Goal: Information Seeking & Learning: Learn about a topic

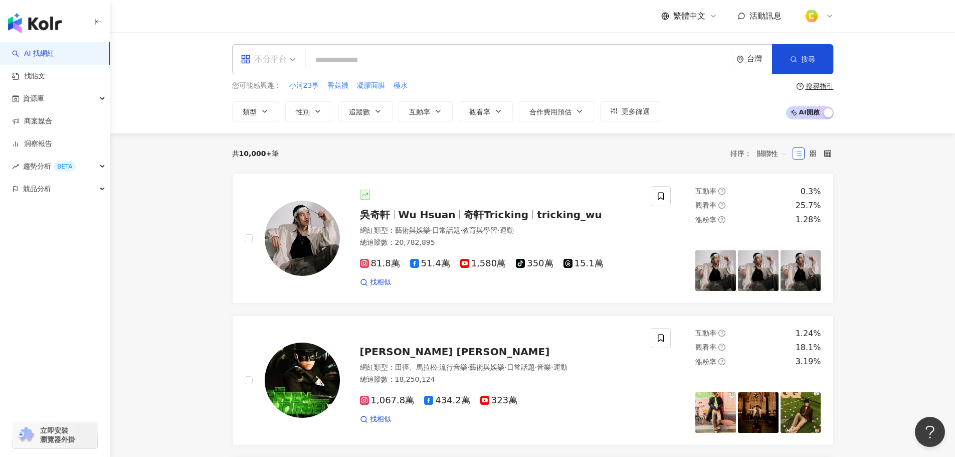
click at [288, 60] on span "不分平台" at bounding box center [268, 59] width 55 height 16
click at [271, 142] on div "YouTube" at bounding box center [271, 142] width 57 height 13
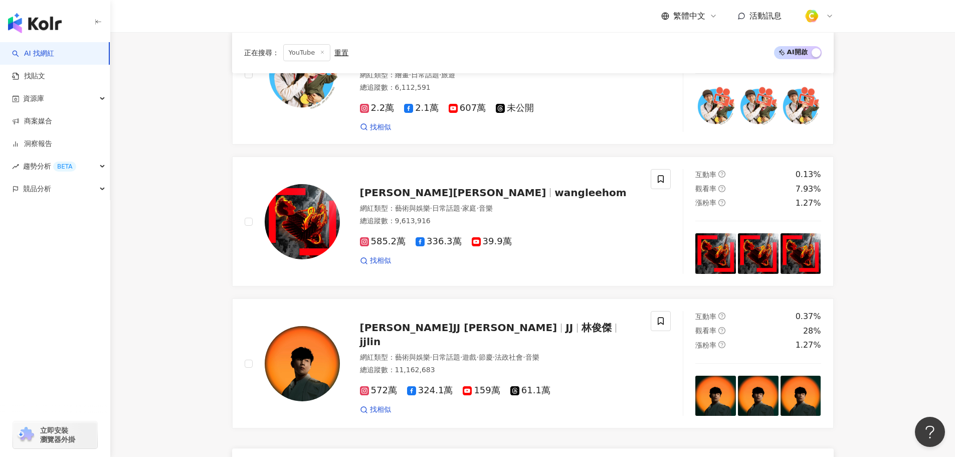
scroll to position [1555, 0]
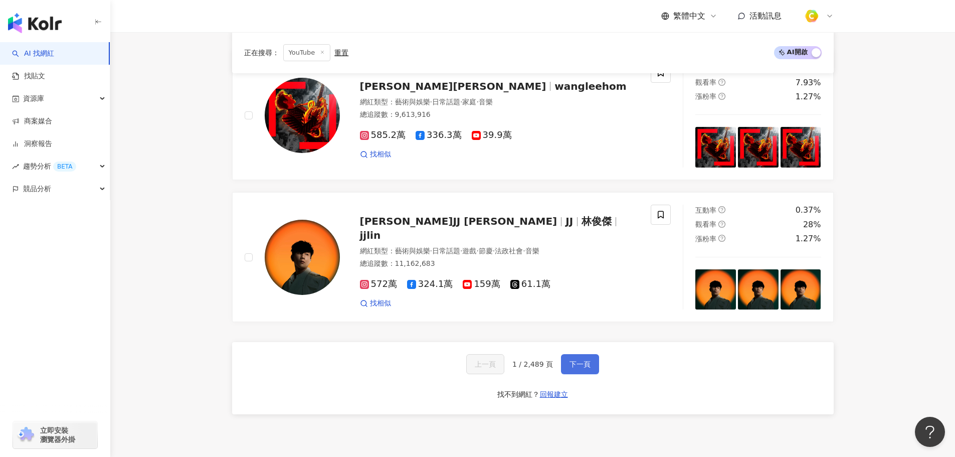
click at [593, 354] on button "下一頁" at bounding box center [580, 364] width 38 height 20
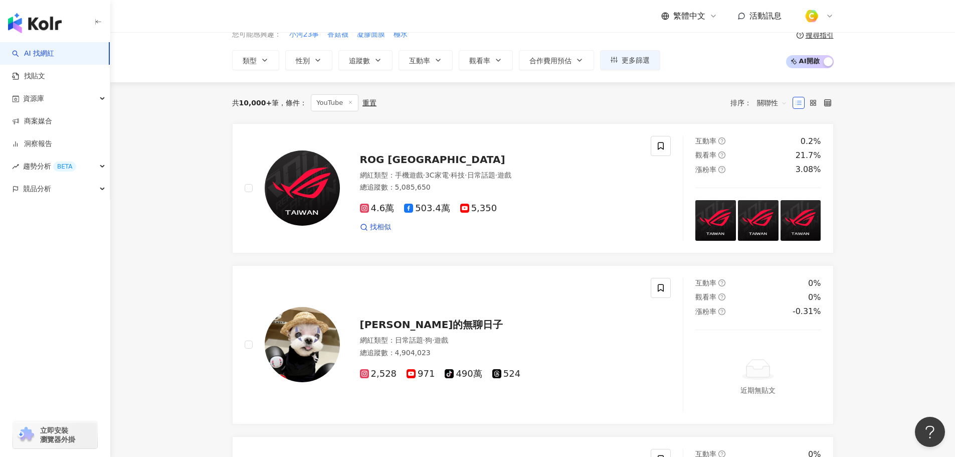
scroll to position [0, 0]
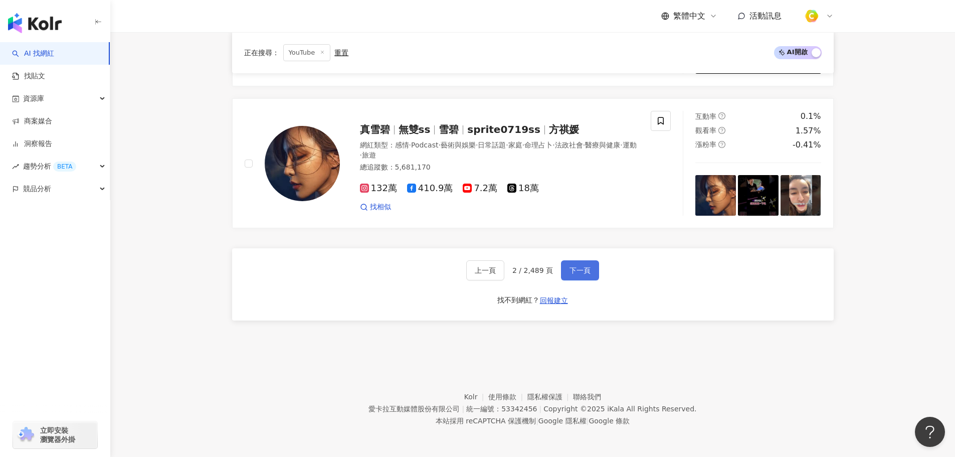
click at [569, 264] on button "下一頁" at bounding box center [580, 270] width 38 height 20
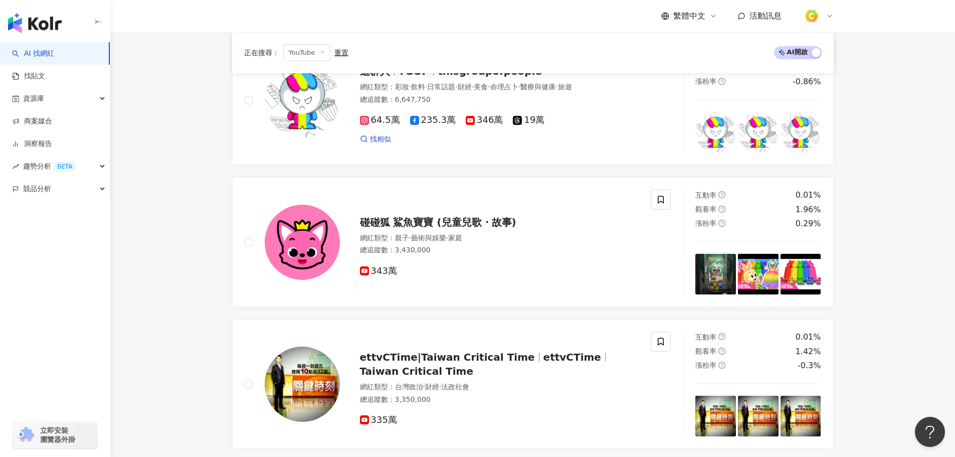
scroll to position [1555, 0]
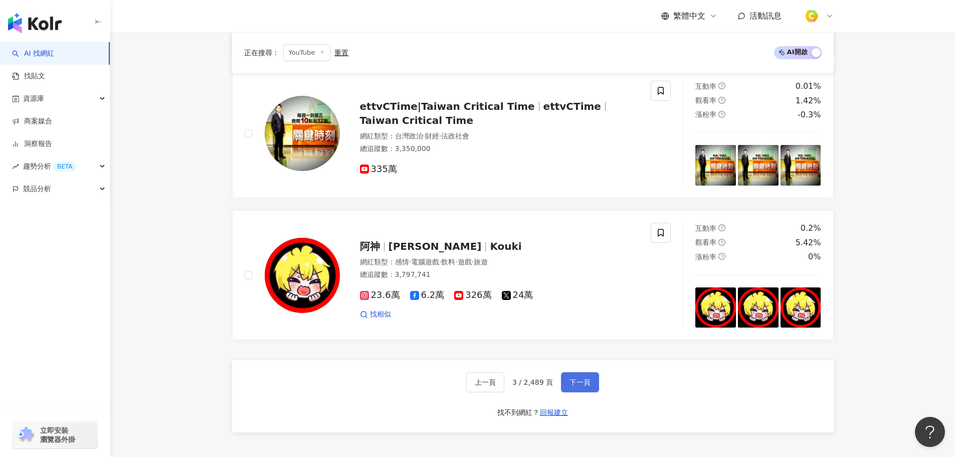
click at [581, 384] on span "下一頁" at bounding box center [580, 382] width 21 height 8
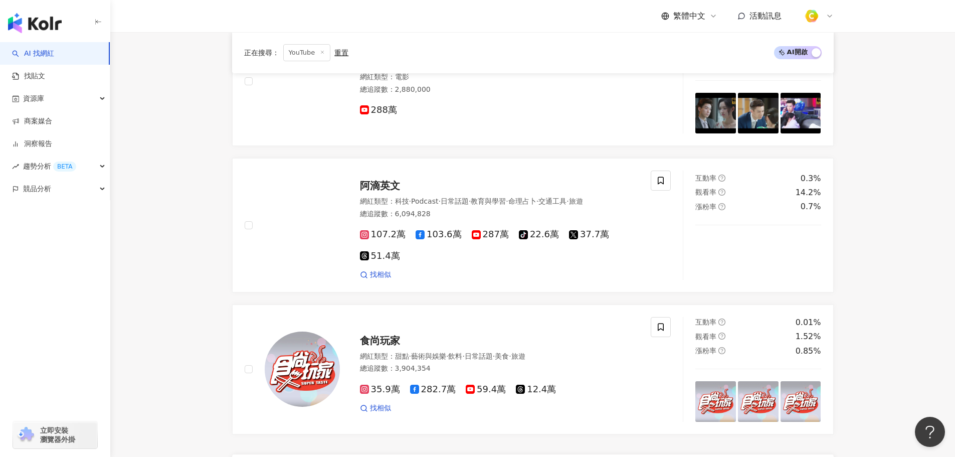
scroll to position [1691, 0]
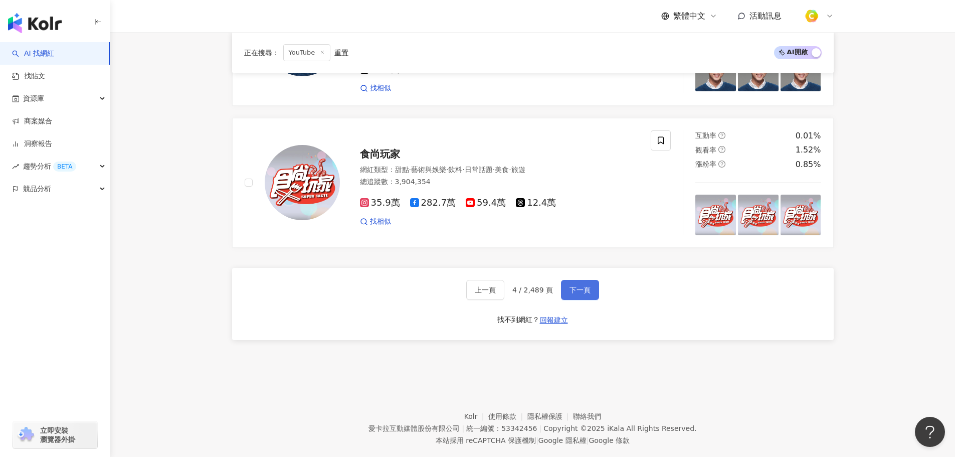
click at [572, 286] on span "下一頁" at bounding box center [580, 290] width 21 height 8
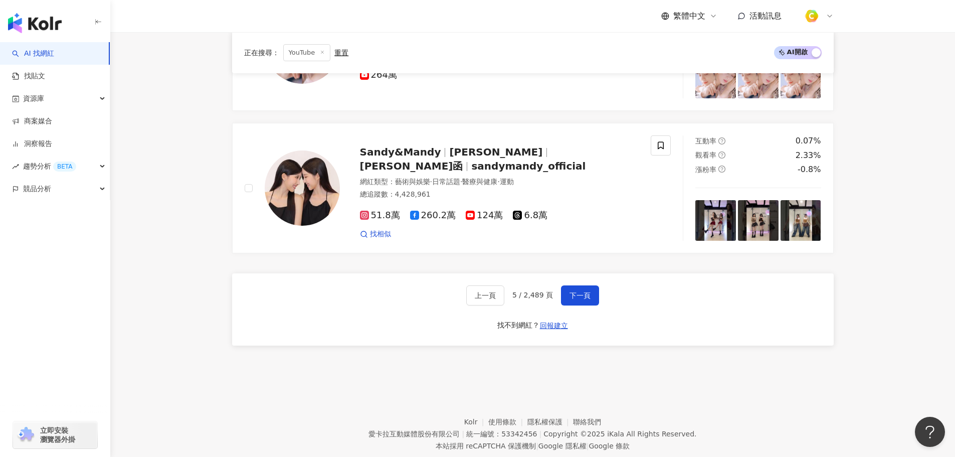
scroll to position [1696, 0]
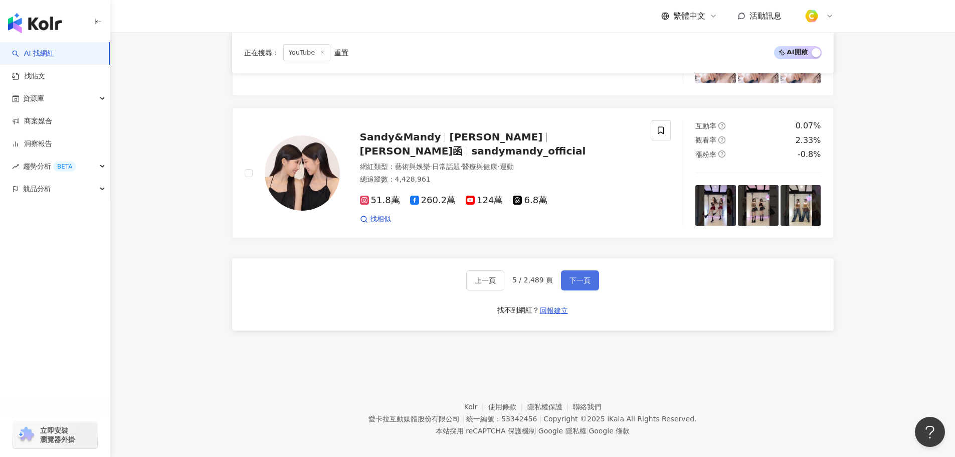
click at [561, 270] on button "下一頁" at bounding box center [580, 280] width 38 height 20
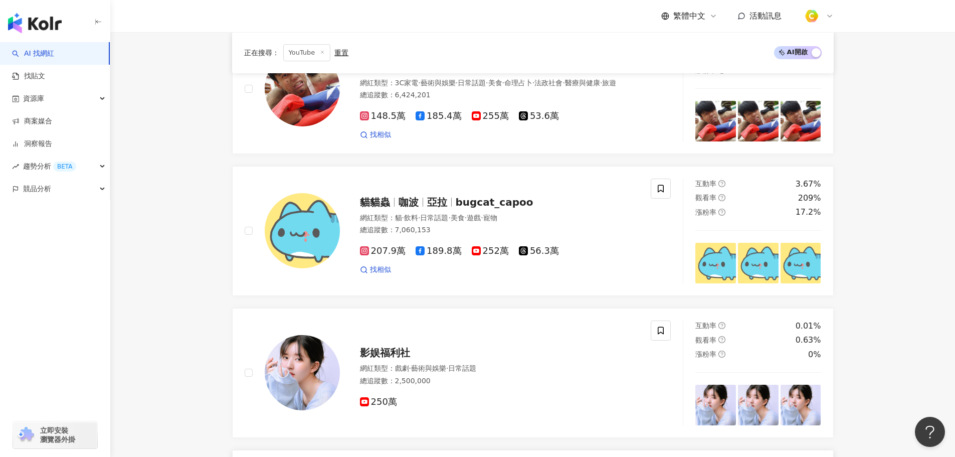
scroll to position [0, 0]
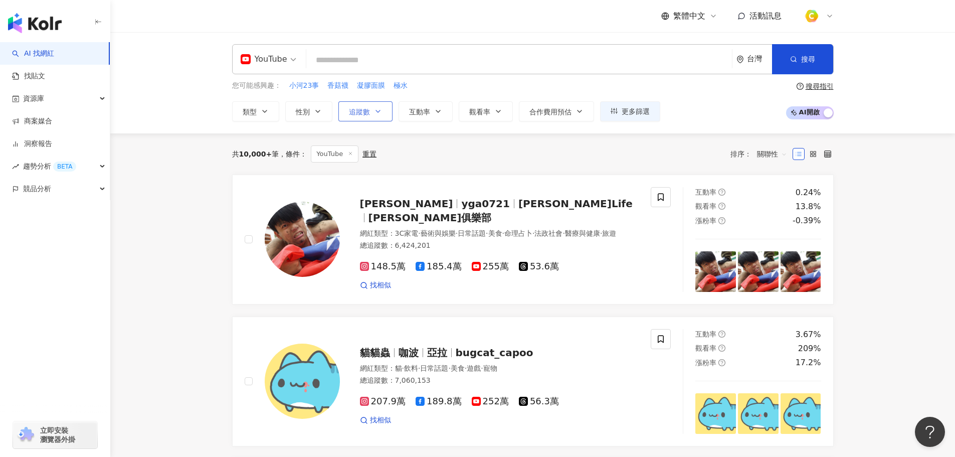
click at [376, 113] on icon "button" at bounding box center [378, 111] width 8 height 8
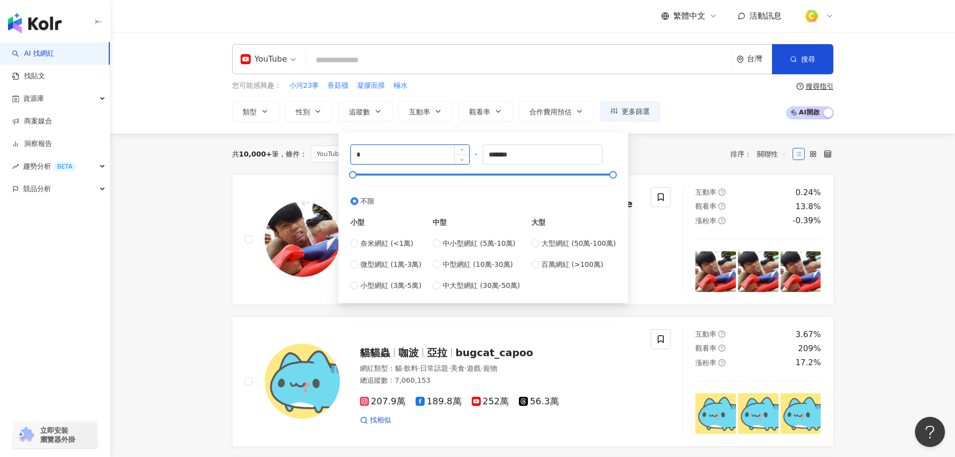
click at [423, 156] on input "*" at bounding box center [410, 154] width 119 height 19
type input "*******"
type input "*********"
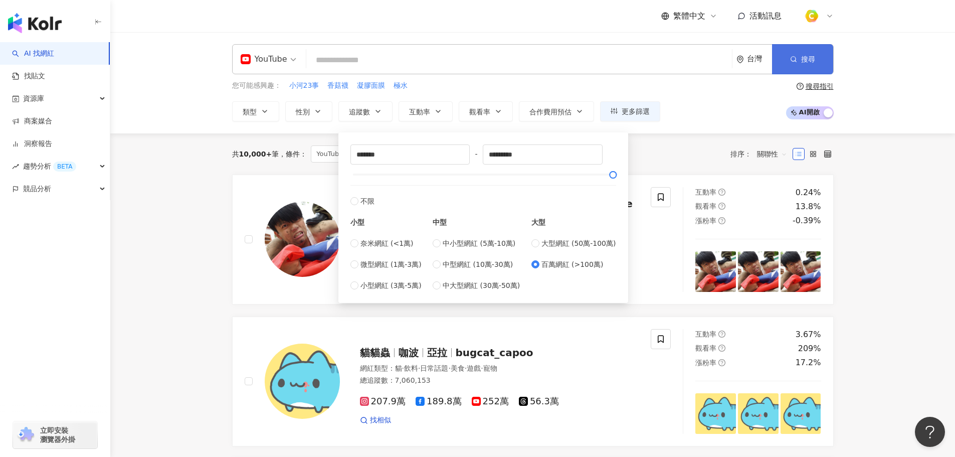
click at [802, 58] on span "搜尋" at bounding box center [808, 59] width 14 height 8
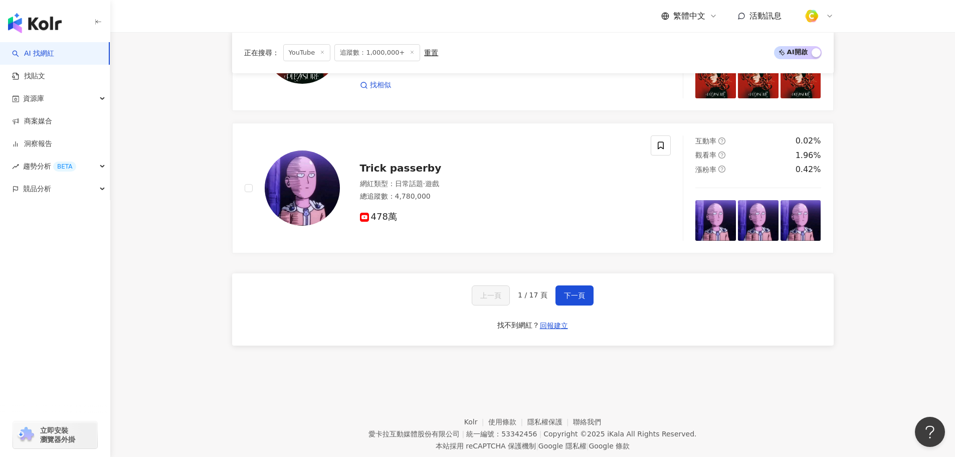
scroll to position [1682, 0]
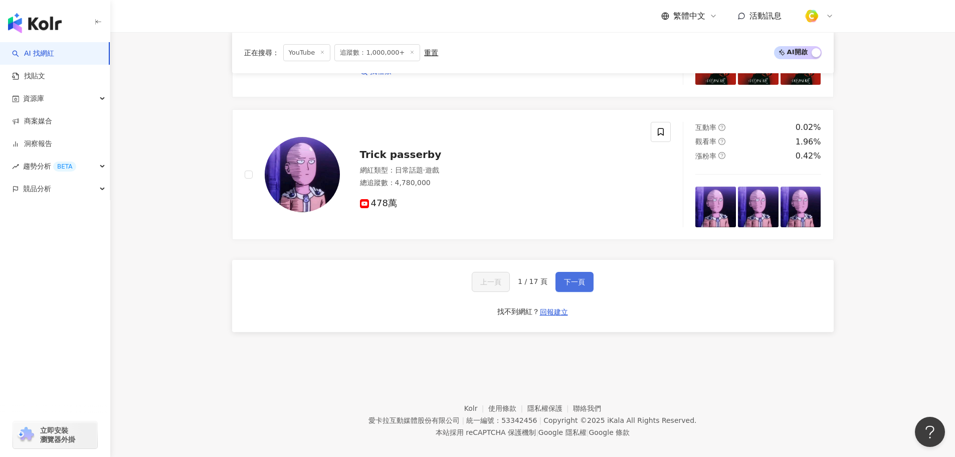
click at [572, 278] on span "下一頁" at bounding box center [574, 282] width 21 height 8
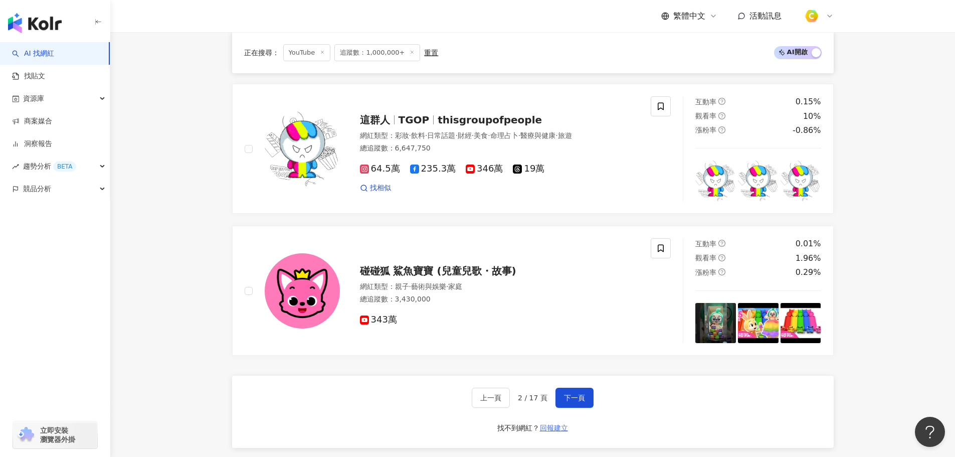
scroll to position [1655, 0]
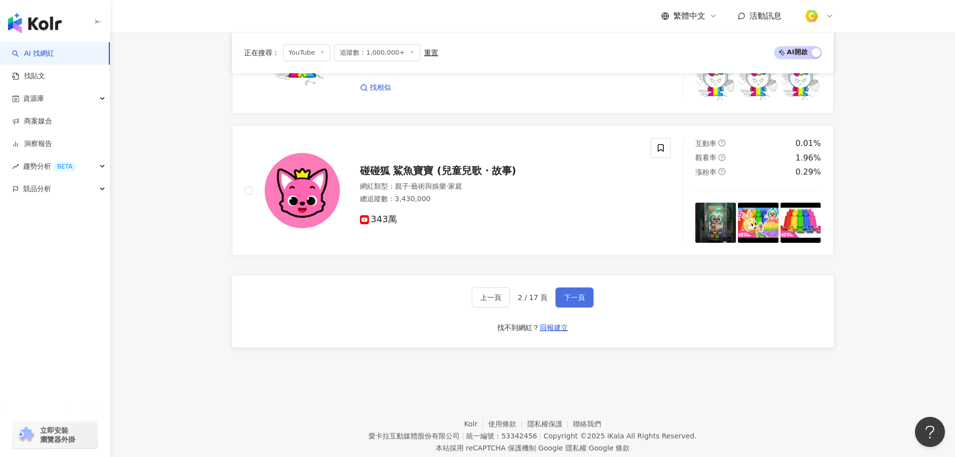
click at [564, 297] on span "下一頁" at bounding box center [574, 297] width 21 height 8
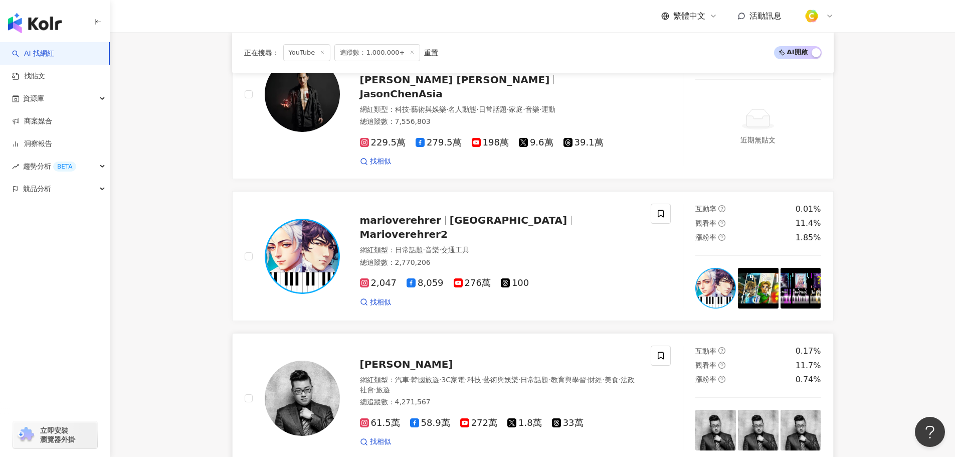
scroll to position [1715, 0]
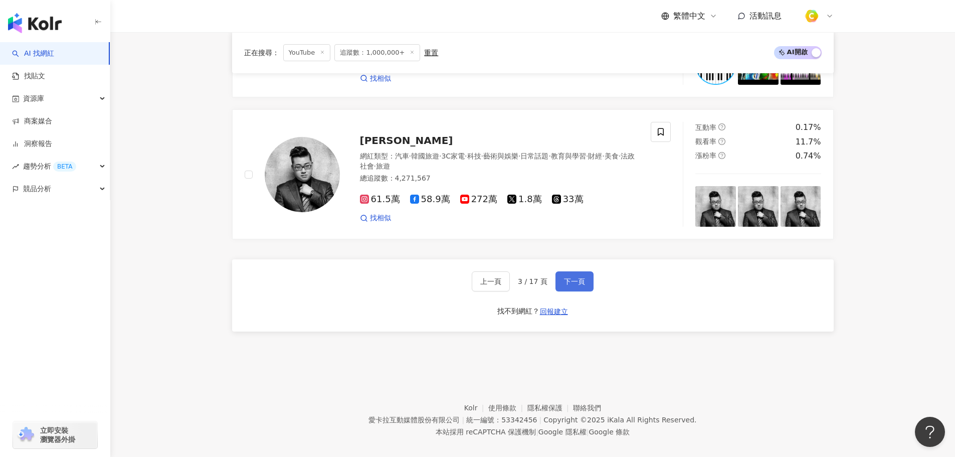
click at [573, 277] on span "下一頁" at bounding box center [574, 281] width 21 height 8
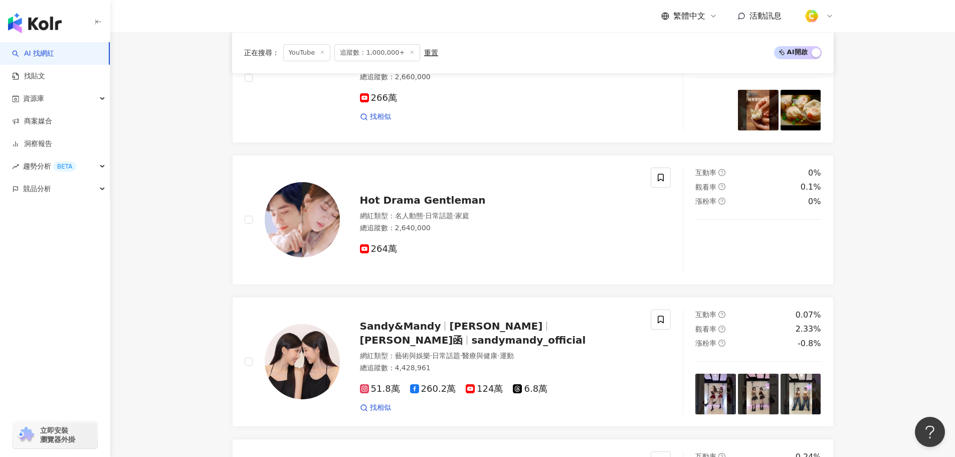
scroll to position [0, 0]
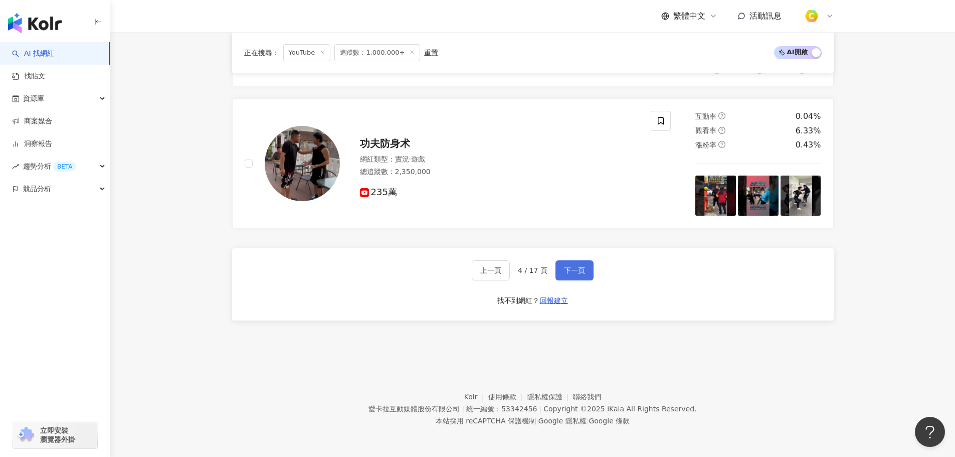
click at [572, 267] on span "下一頁" at bounding box center [574, 270] width 21 height 8
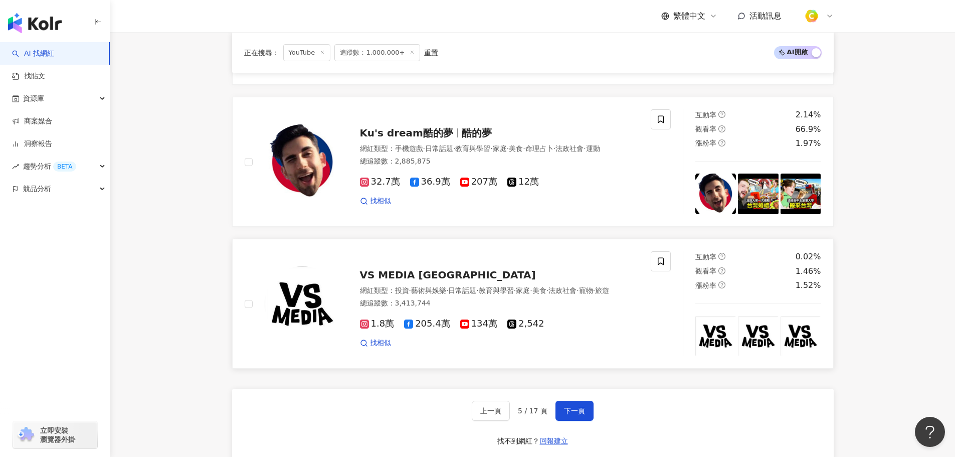
scroll to position [1605, 0]
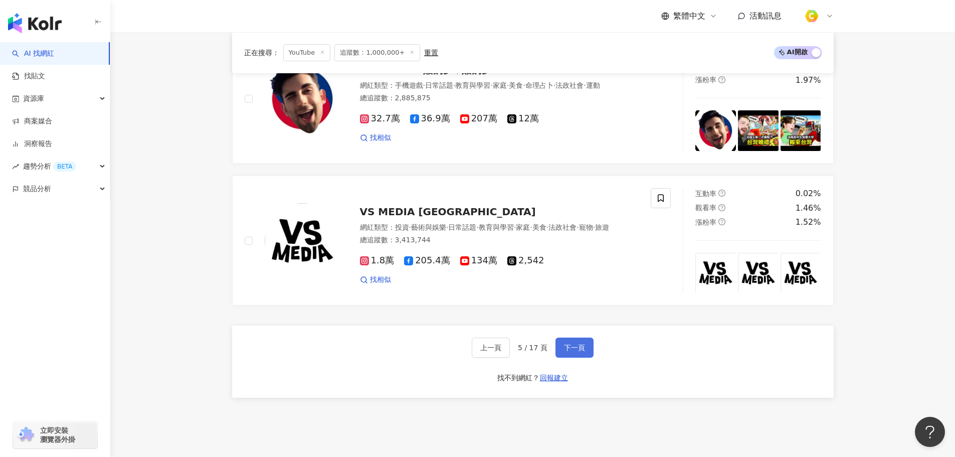
click at [569, 345] on span "下一頁" at bounding box center [574, 348] width 21 height 8
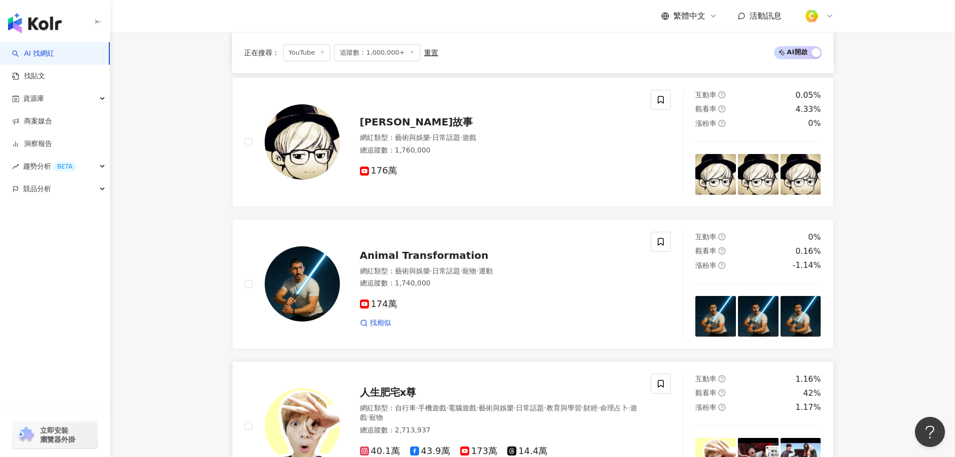
scroll to position [1584, 0]
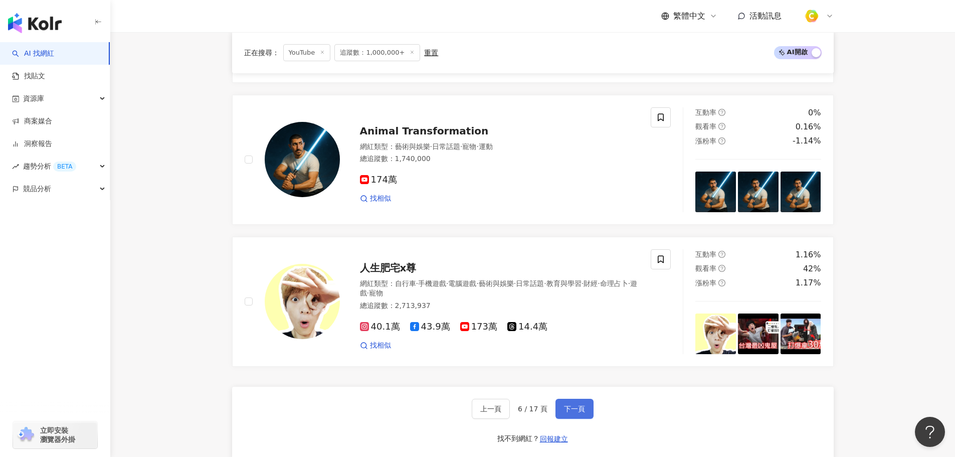
click at [567, 405] on span "下一頁" at bounding box center [574, 409] width 21 height 8
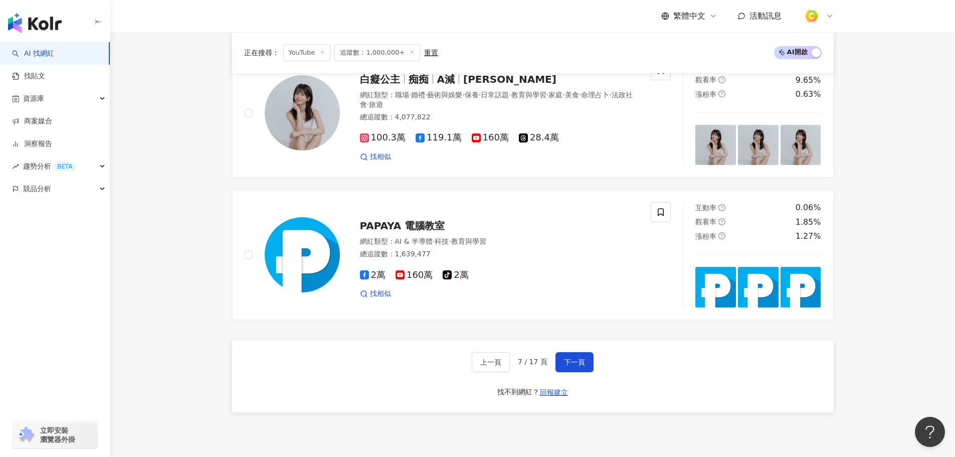
scroll to position [1682, 0]
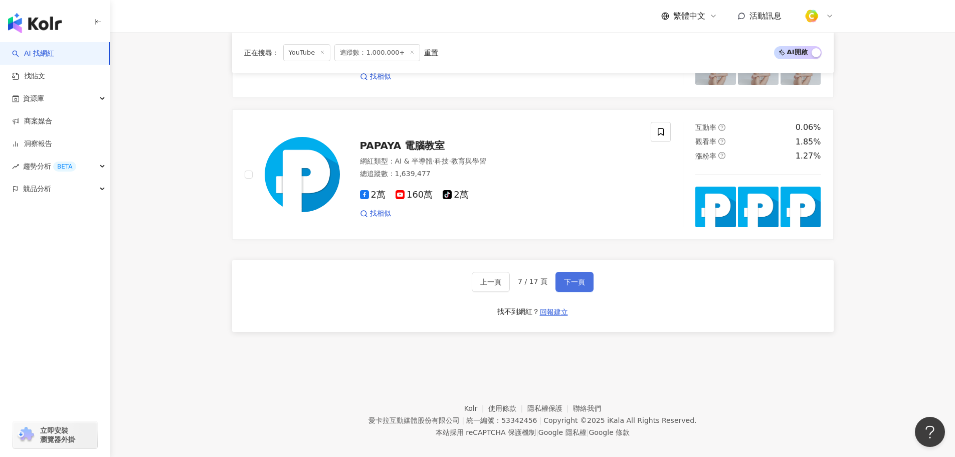
click at [570, 278] on span "下一頁" at bounding box center [574, 282] width 21 height 8
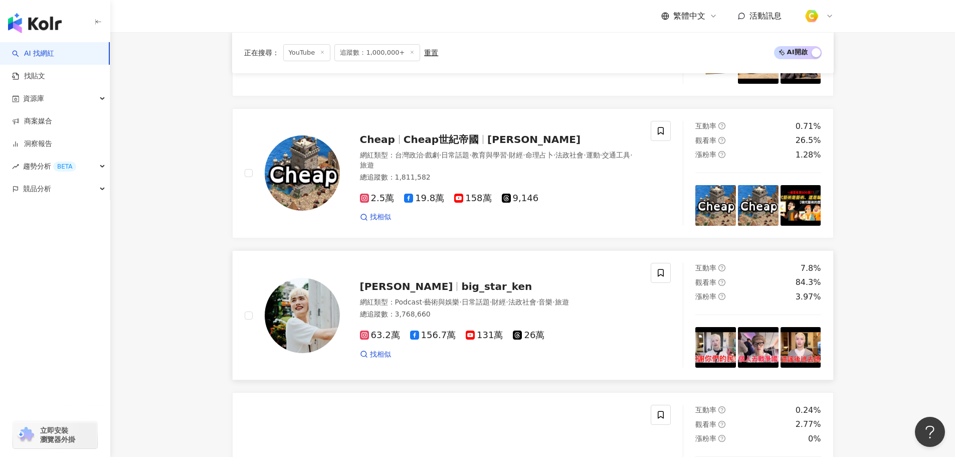
scroll to position [552, 0]
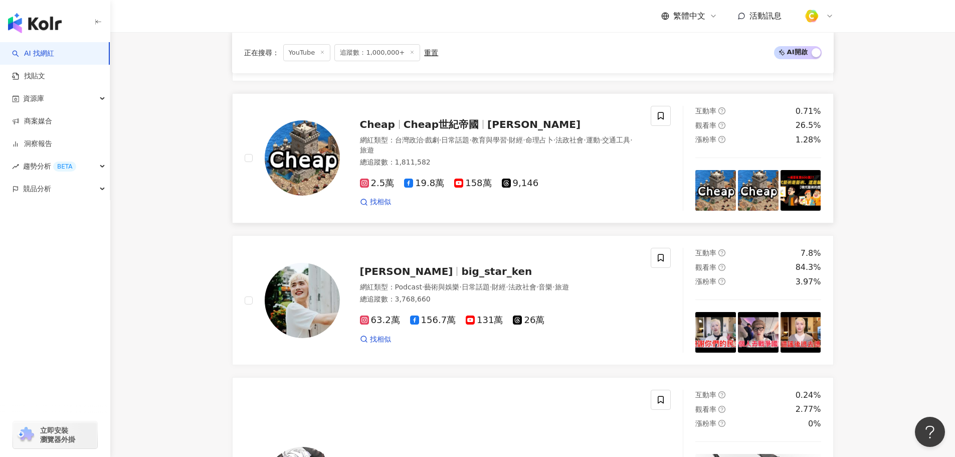
click at [434, 124] on span "Cheap世紀帝國" at bounding box center [441, 124] width 75 height 12
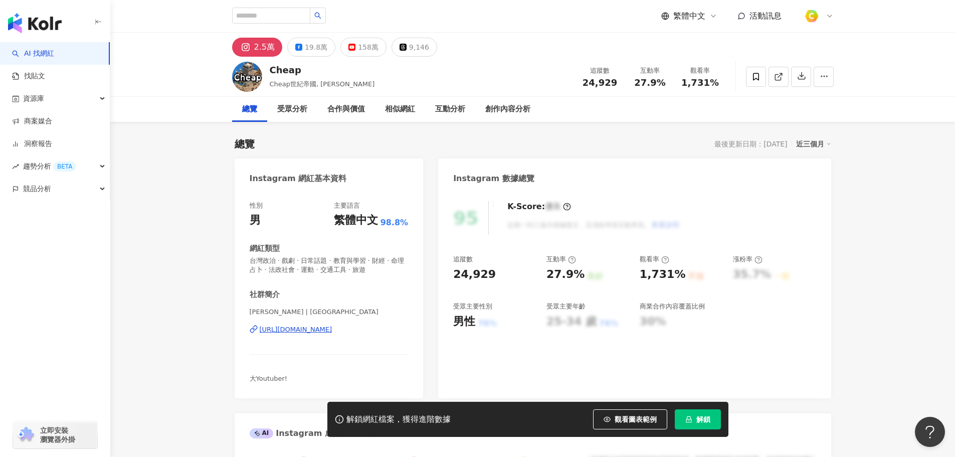
scroll to position [251, 0]
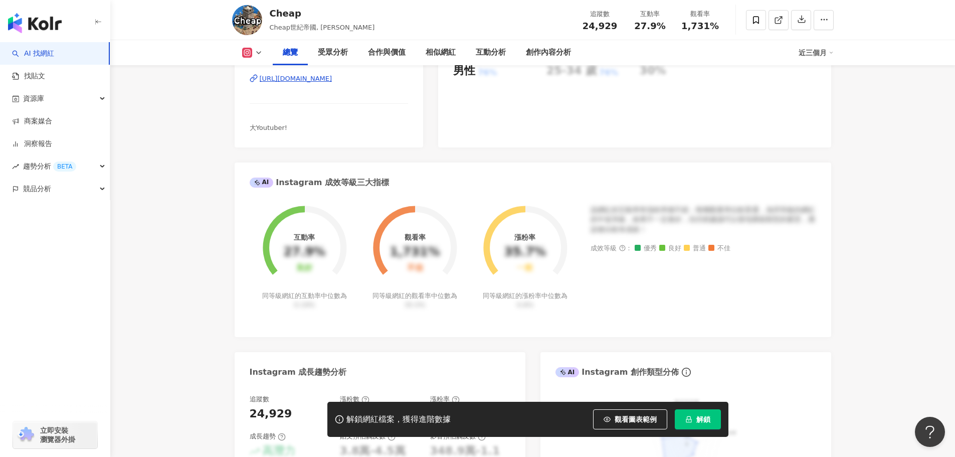
click at [231, 40] on div "[PERSON_NAME]帝國, [PERSON_NAME] 追蹤數 24,929 互動率 27.9% 觀看率 1,731%" at bounding box center [533, 20] width 642 height 40
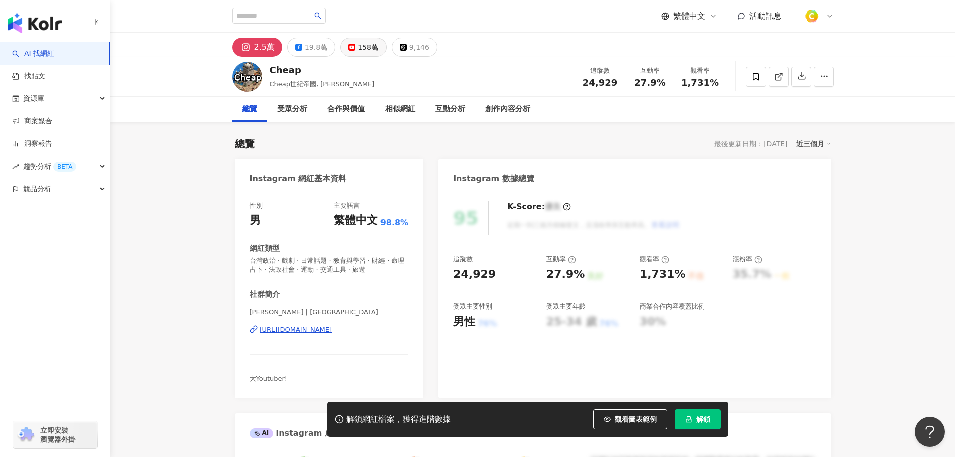
click at [353, 51] on button "158萬" at bounding box center [364, 47] width 46 height 19
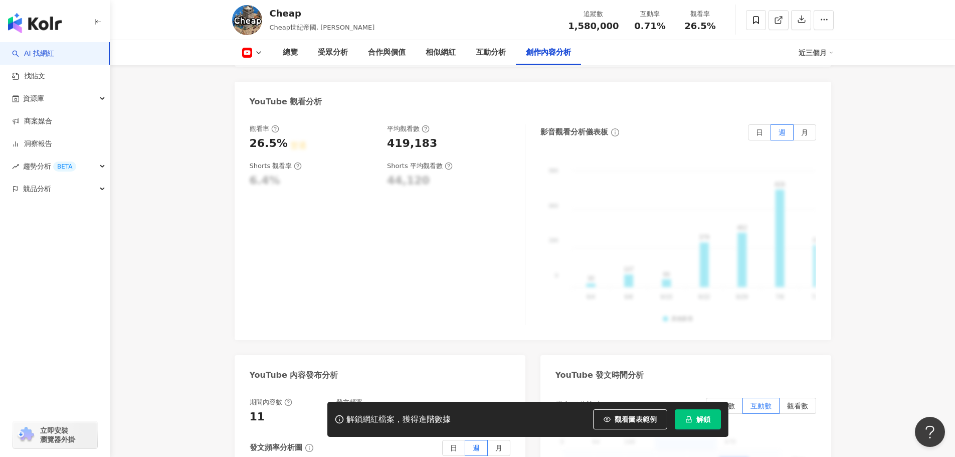
scroll to position [2708, 0]
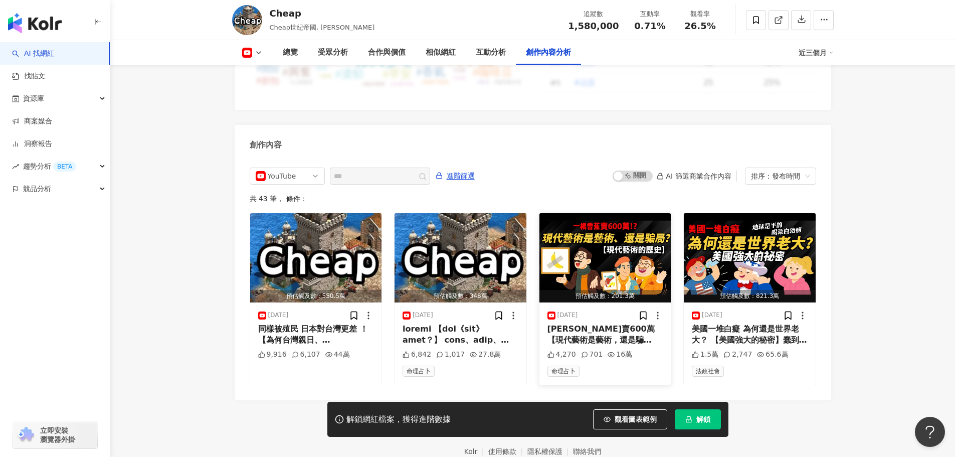
click at [603, 239] on img "button" at bounding box center [606, 257] width 132 height 89
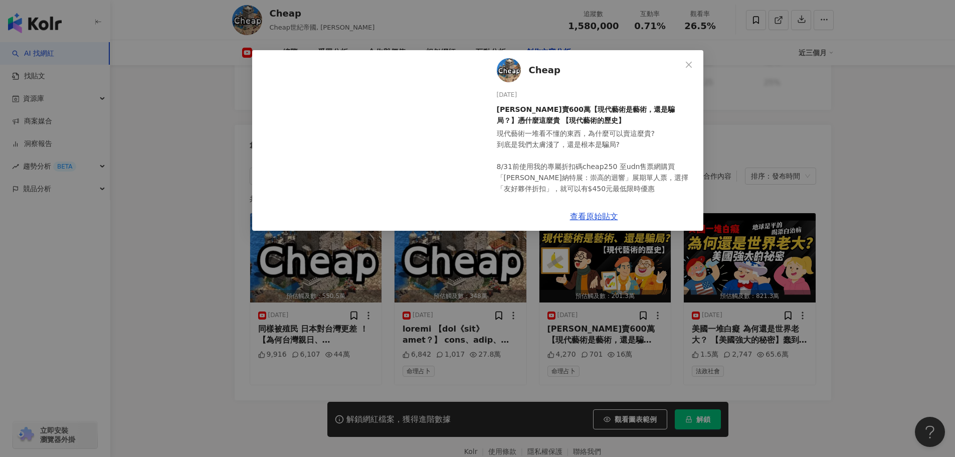
click at [543, 71] on span "Cheap" at bounding box center [545, 70] width 32 height 14
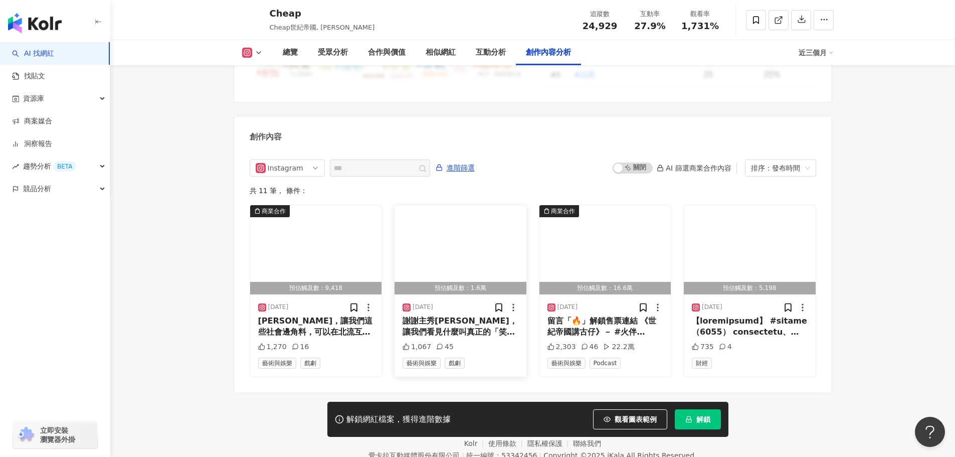
scroll to position [3025, 0]
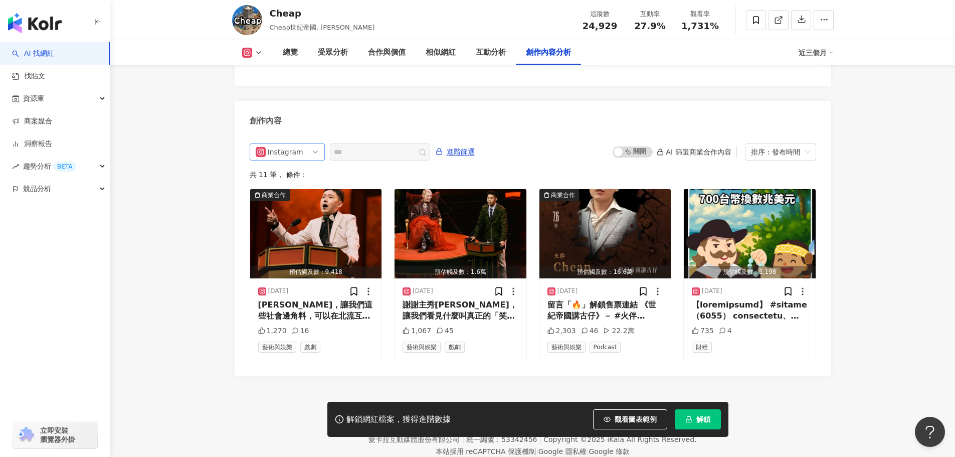
click at [315, 144] on span "Instagram" at bounding box center [287, 152] width 63 height 16
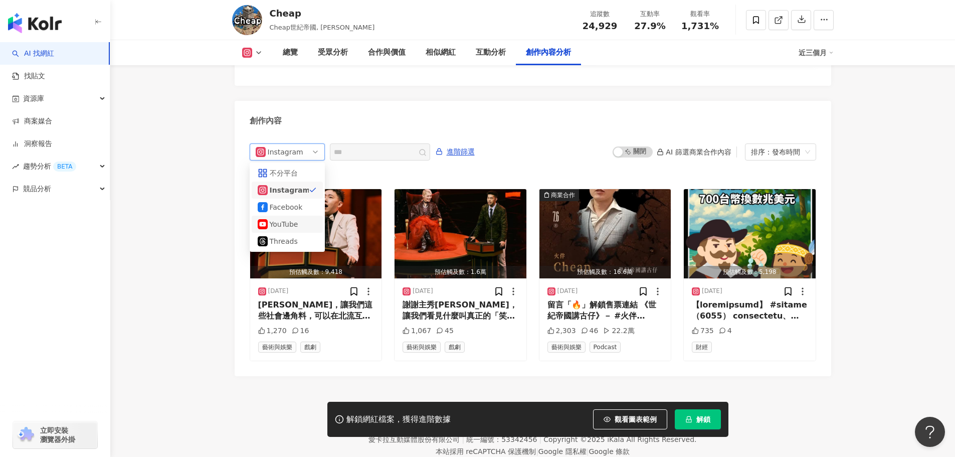
click at [290, 219] on div "YouTube" at bounding box center [286, 224] width 33 height 11
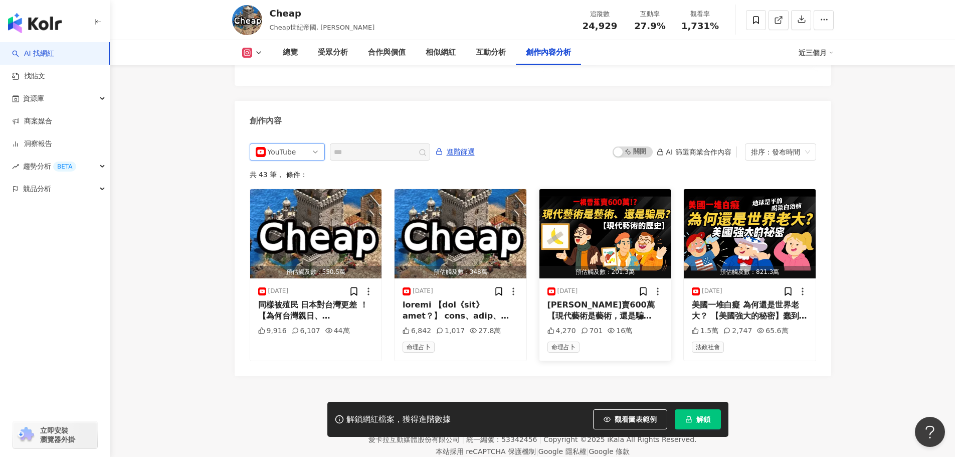
click at [580, 192] on img "button" at bounding box center [606, 233] width 132 height 89
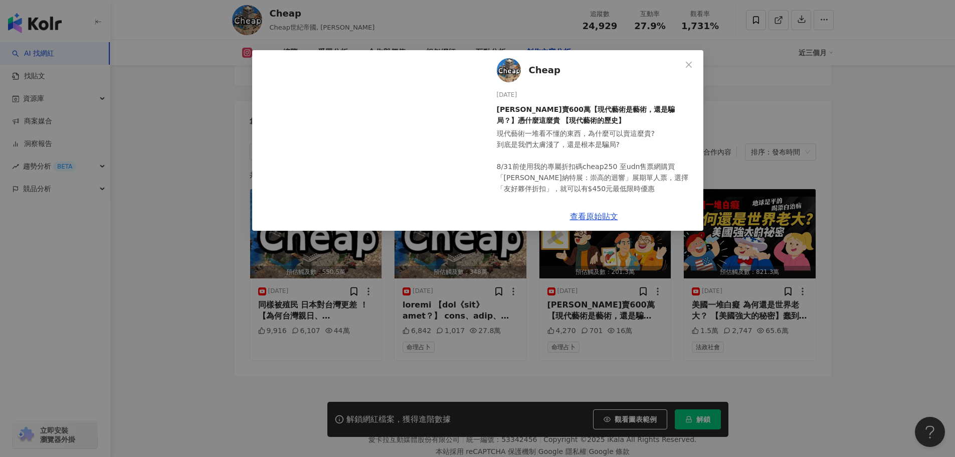
click at [199, 265] on div "Cheap 2025/7/22 一根香蕉賣600萬【現代藝術是藝術，還是騙局？】憑什麼這麼貴 【現代藝術的歷史】 現代藝術一堆看不懂的東西，為什麼可以賣這麼貴…" at bounding box center [477, 228] width 955 height 457
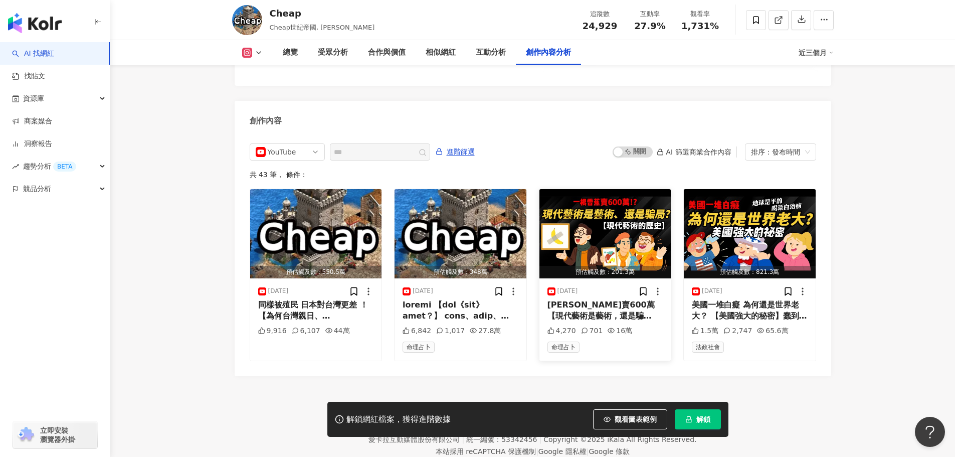
click at [560, 197] on img "button" at bounding box center [606, 233] width 132 height 89
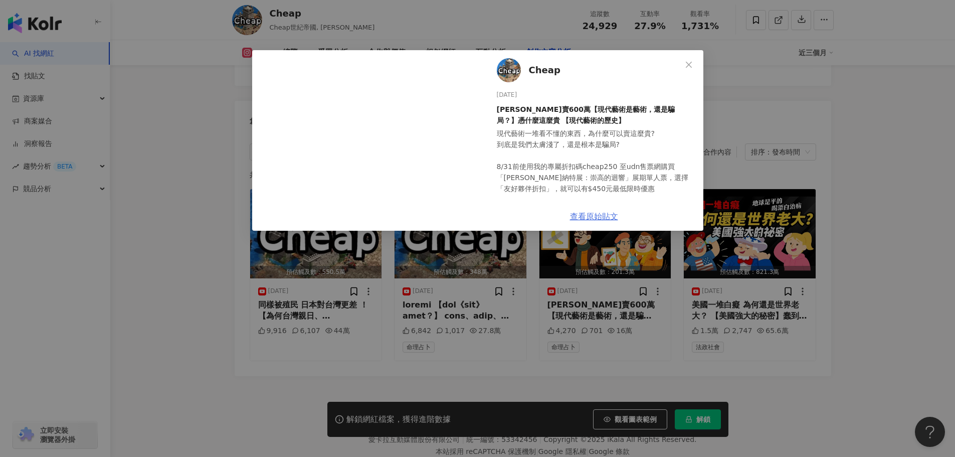
click at [584, 218] on link "查看原始貼文" at bounding box center [594, 217] width 48 height 10
click at [687, 61] on icon "close" at bounding box center [689, 65] width 8 height 8
